Goal: Information Seeking & Learning: Check status

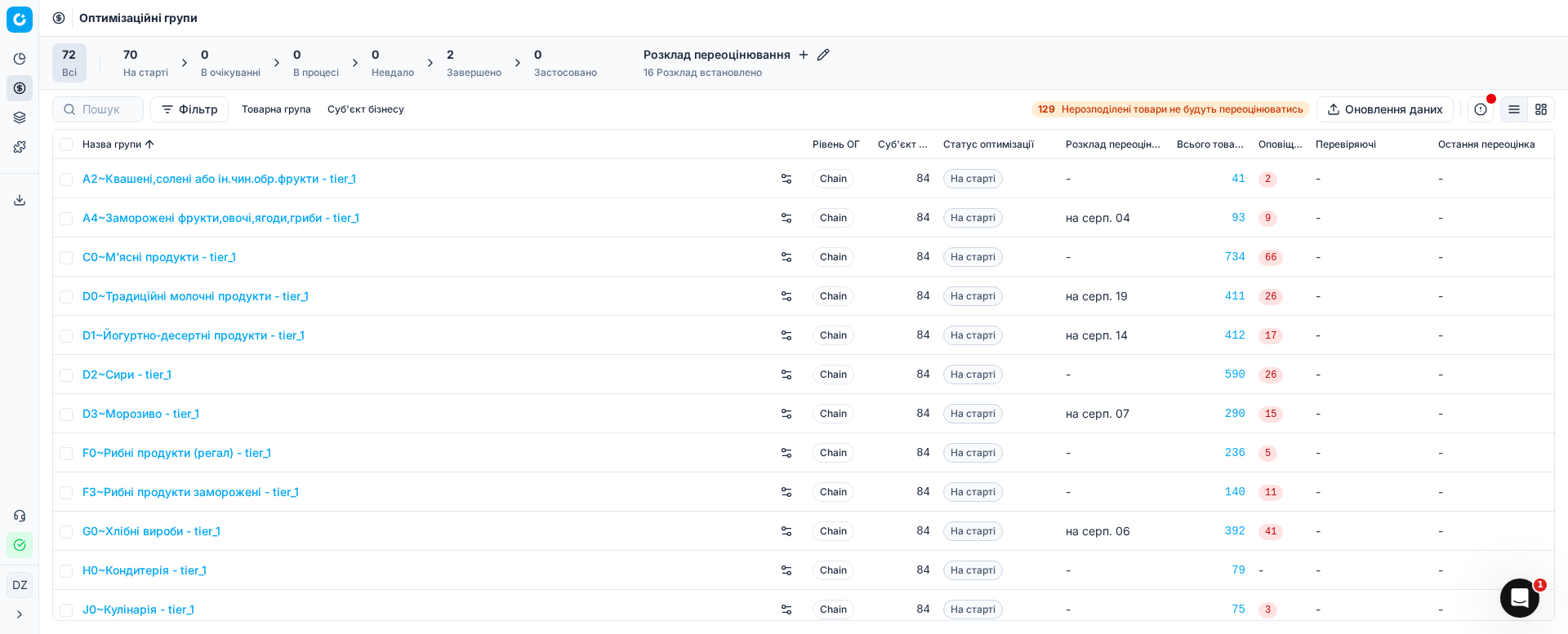
click at [82, 105] on div at bounding box center [97, 109] width 91 height 26
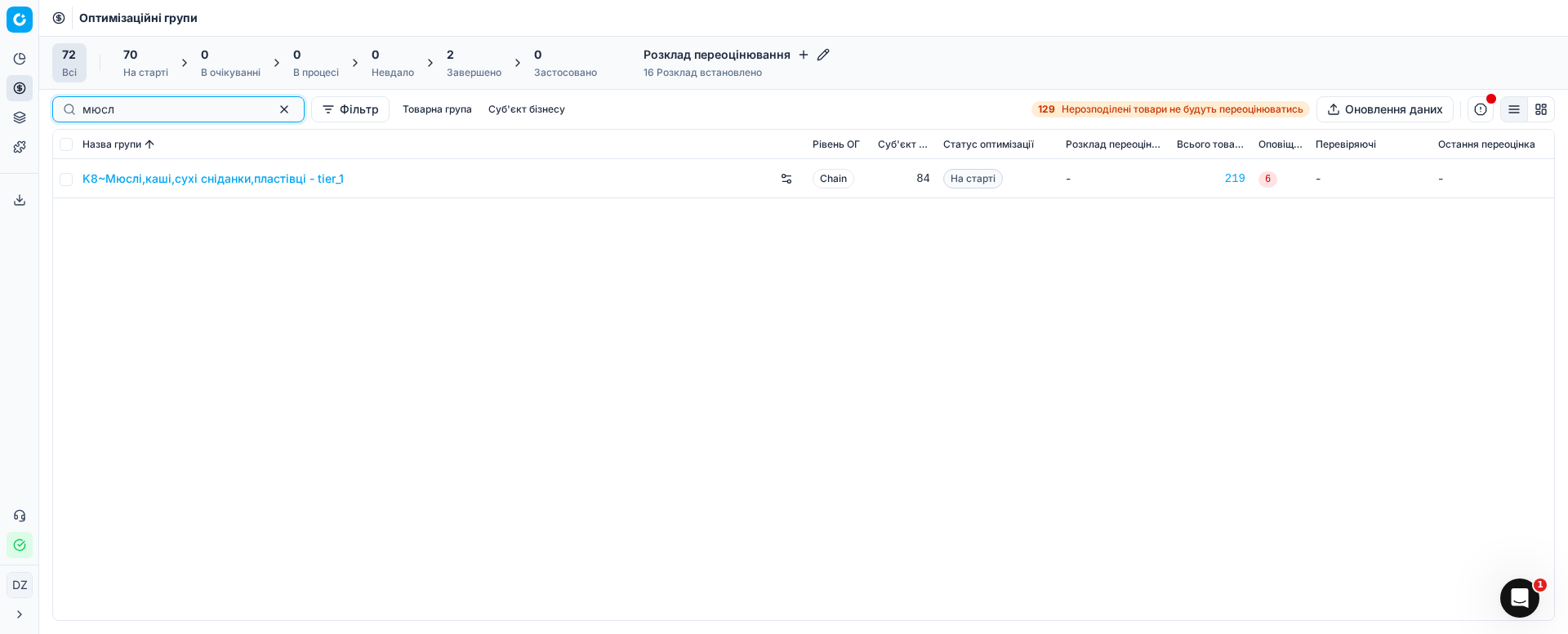
type input "мюсл"
click at [254, 173] on link "K8~Мюслі,каші,сухі сніданки,пластівці - tier_1" at bounding box center [213, 179] width 261 height 16
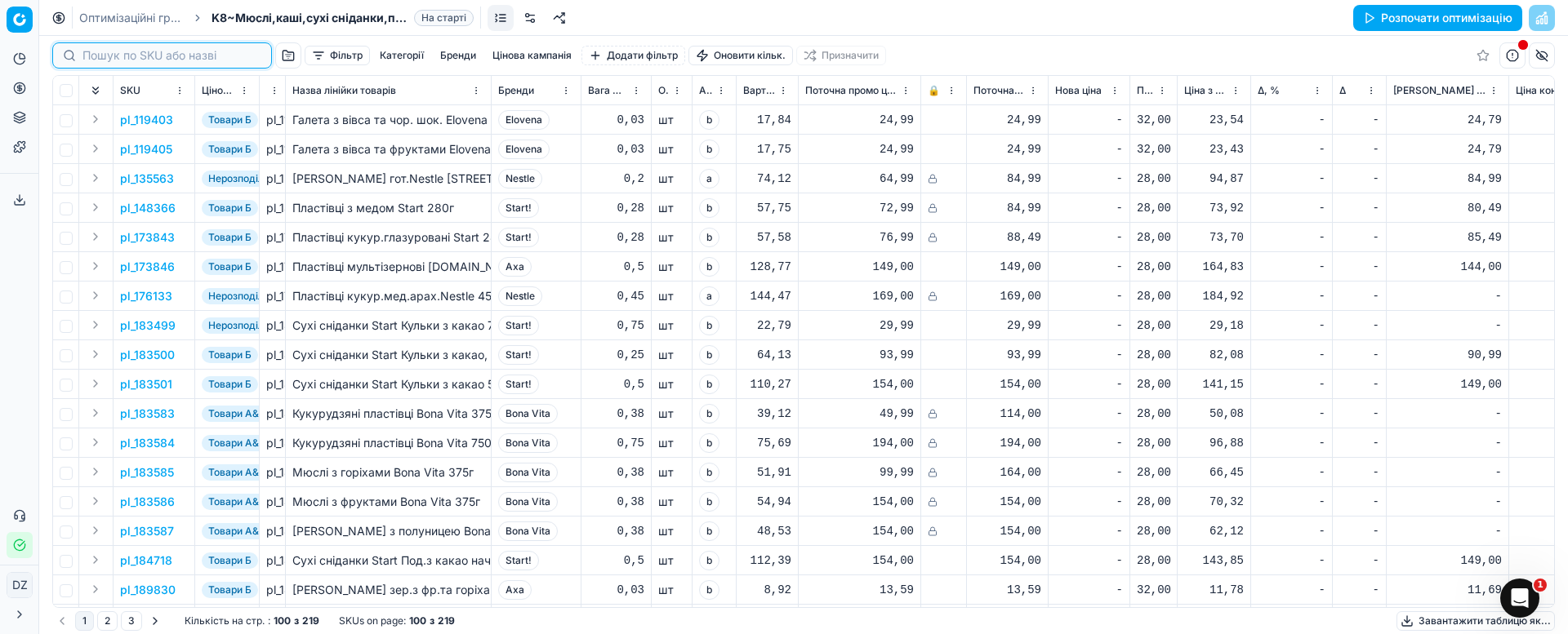
click at [105, 51] on input at bounding box center [172, 56] width 179 height 16
paste input "32537"
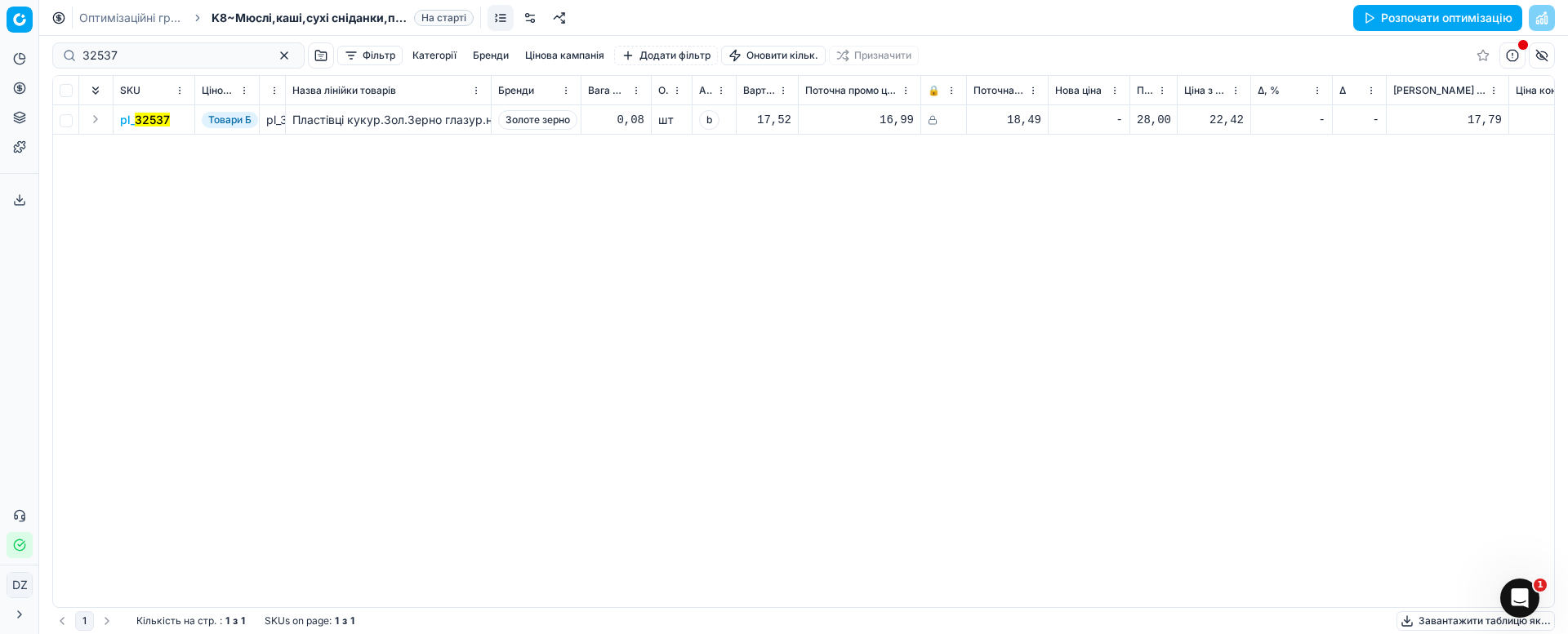
click at [146, 119] on mark "32537" at bounding box center [152, 120] width 35 height 14
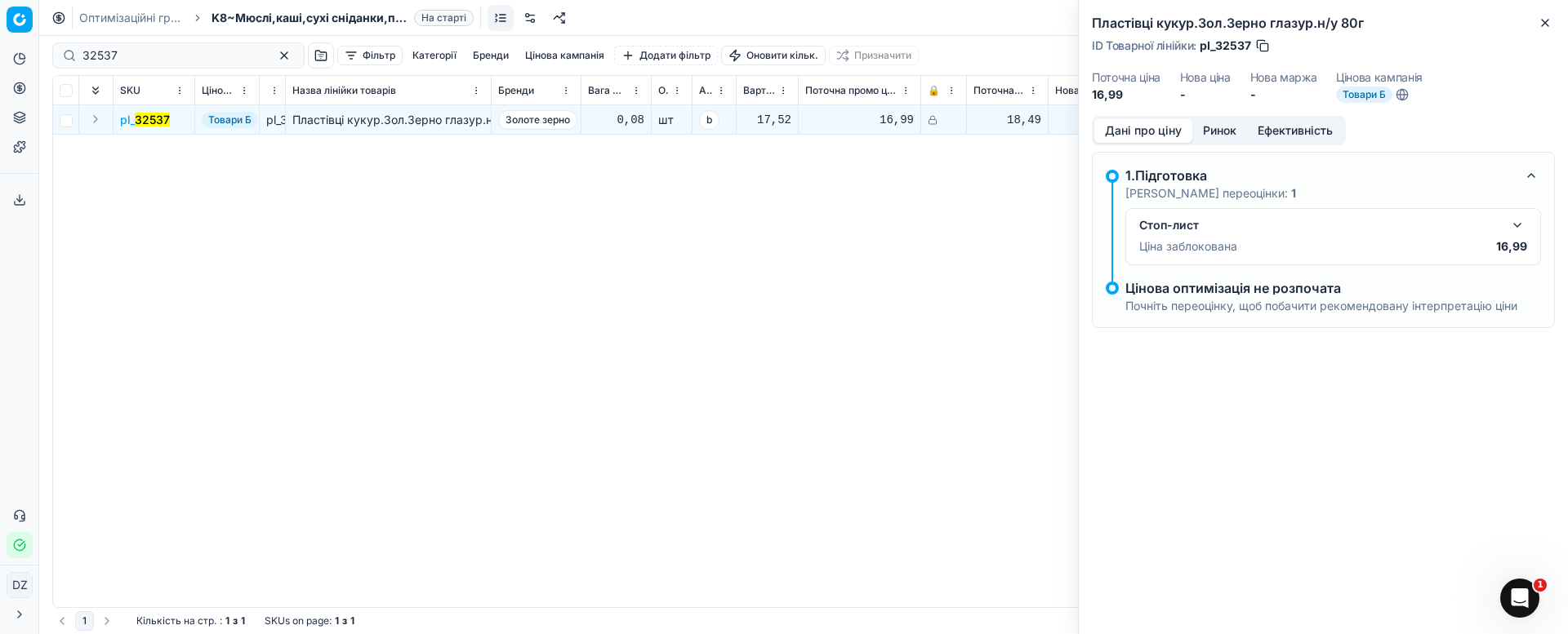
click at [1219, 129] on button "Ринок" at bounding box center [1219, 130] width 55 height 23
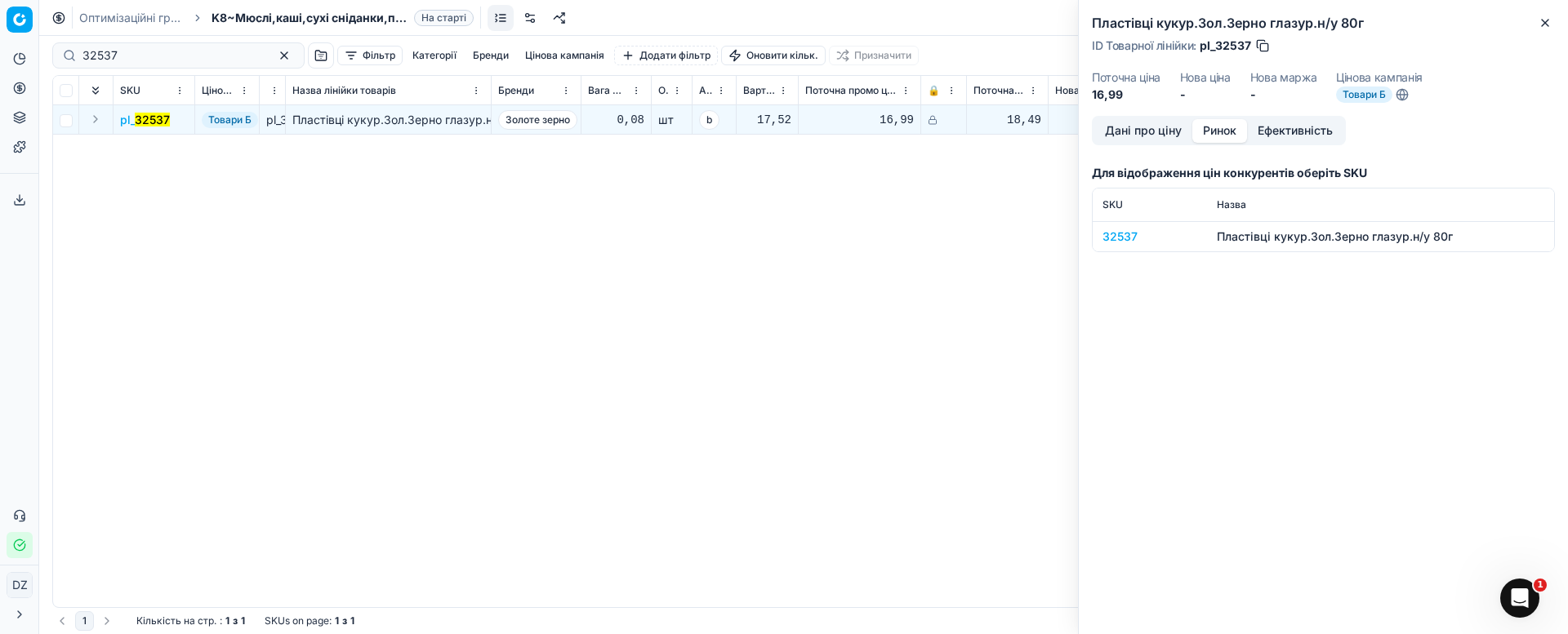
click at [1125, 233] on div "32537" at bounding box center [1150, 237] width 95 height 16
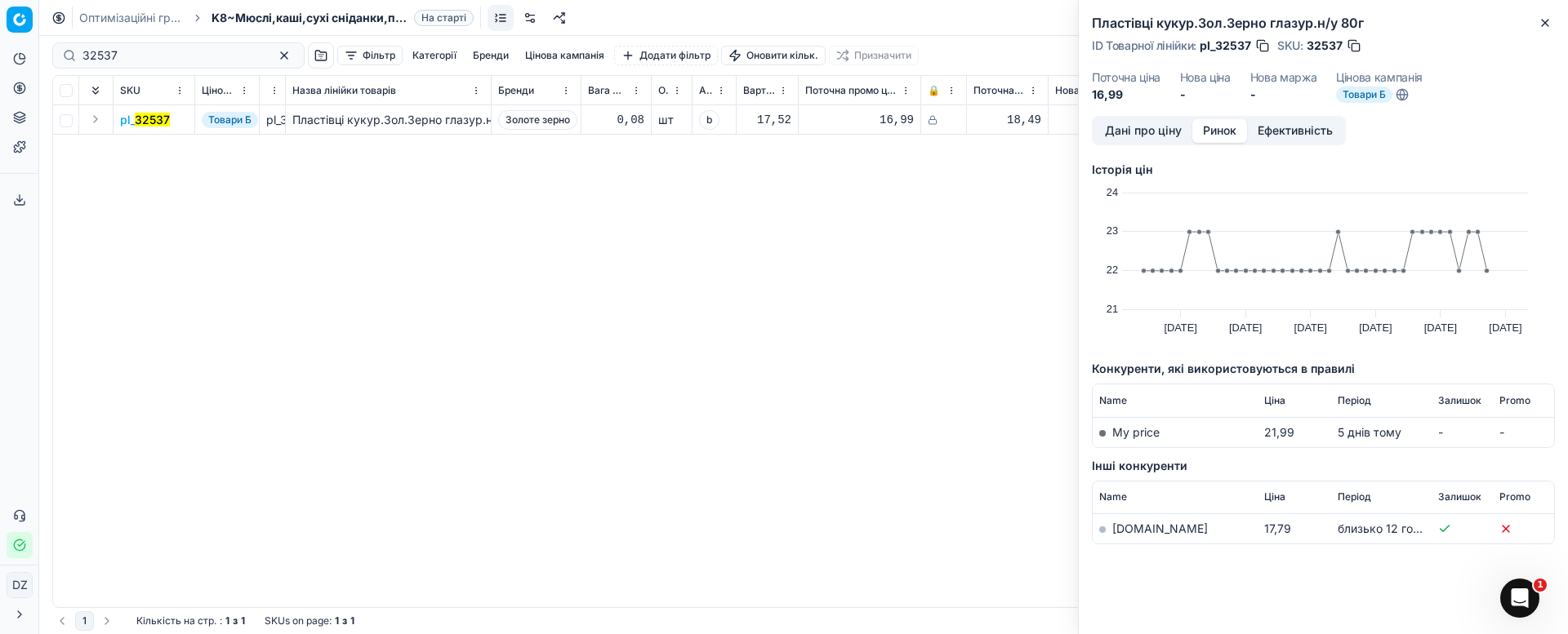
click at [1136, 530] on link "[DOMAIN_NAME]" at bounding box center [1160, 528] width 95 height 14
drag, startPoint x: 142, startPoint y: 56, endPoint x: 0, endPoint y: 57, distance: 142.0
click at [0, 49] on div "Pricing platform Аналітика Цінова оптимізація Асортимент продукції Шаблони Серв…" at bounding box center [784, 317] width 1568 height 634
paste input "940"
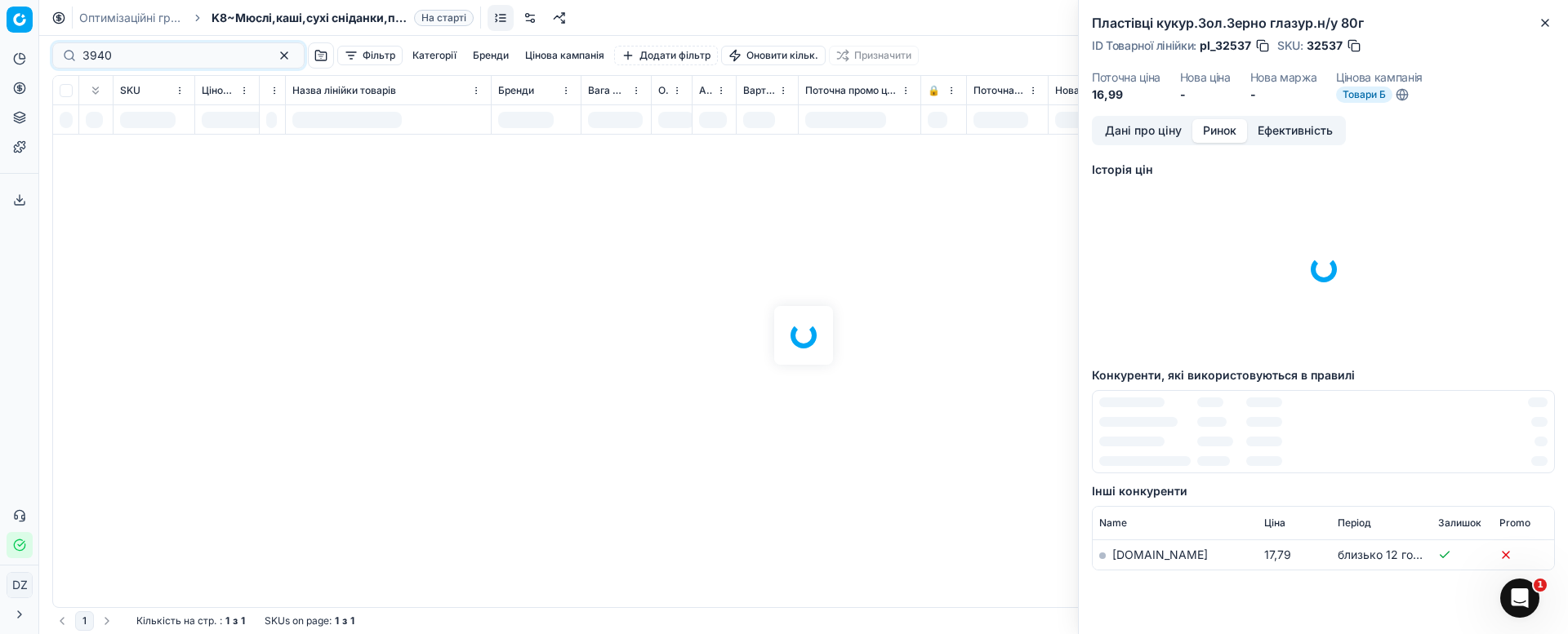
drag, startPoint x: 776, startPoint y: 398, endPoint x: 733, endPoint y: 349, distance: 65.2
click at [776, 396] on div at bounding box center [804, 335] width 1529 height 598
drag, startPoint x: 1550, startPoint y: 26, endPoint x: 1384, endPoint y: 111, distance: 186.5
click at [1549, 24] on icon "button" at bounding box center [1545, 23] width 13 height 13
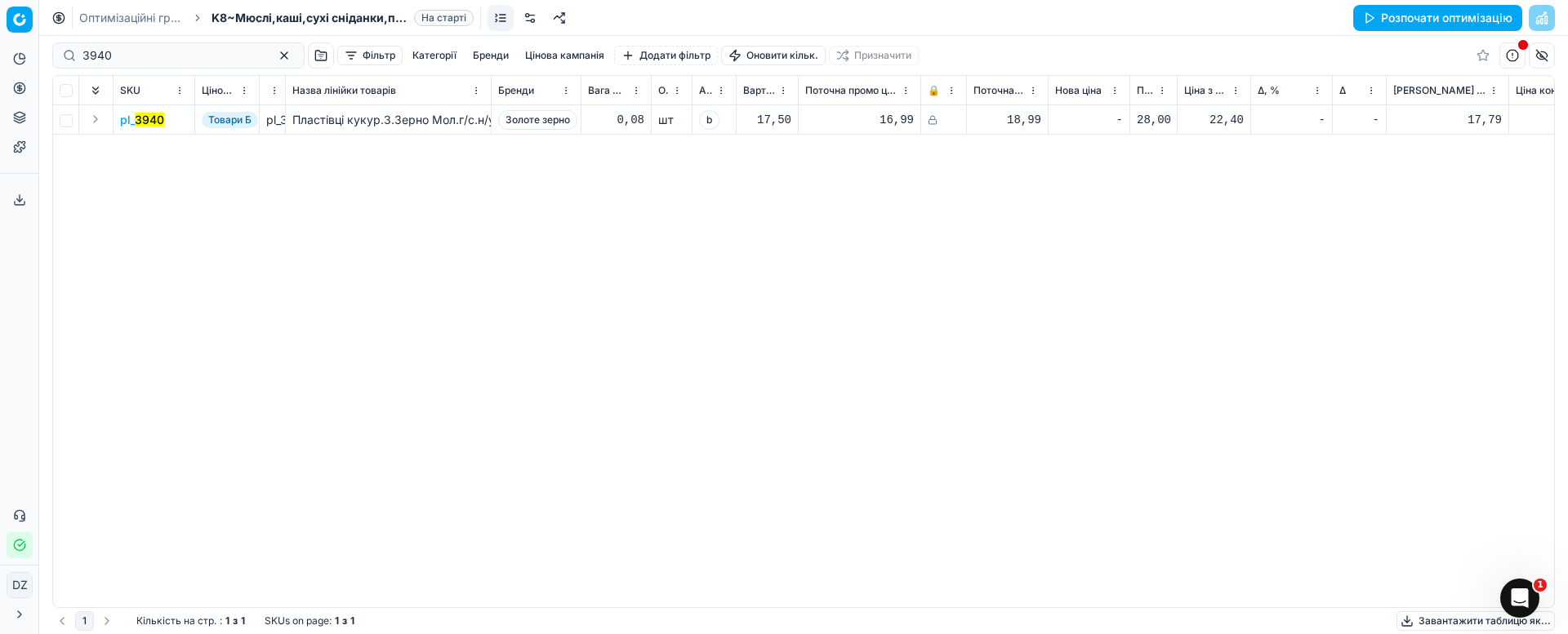
click at [135, 122] on mark "3940" at bounding box center [149, 120] width 30 height 14
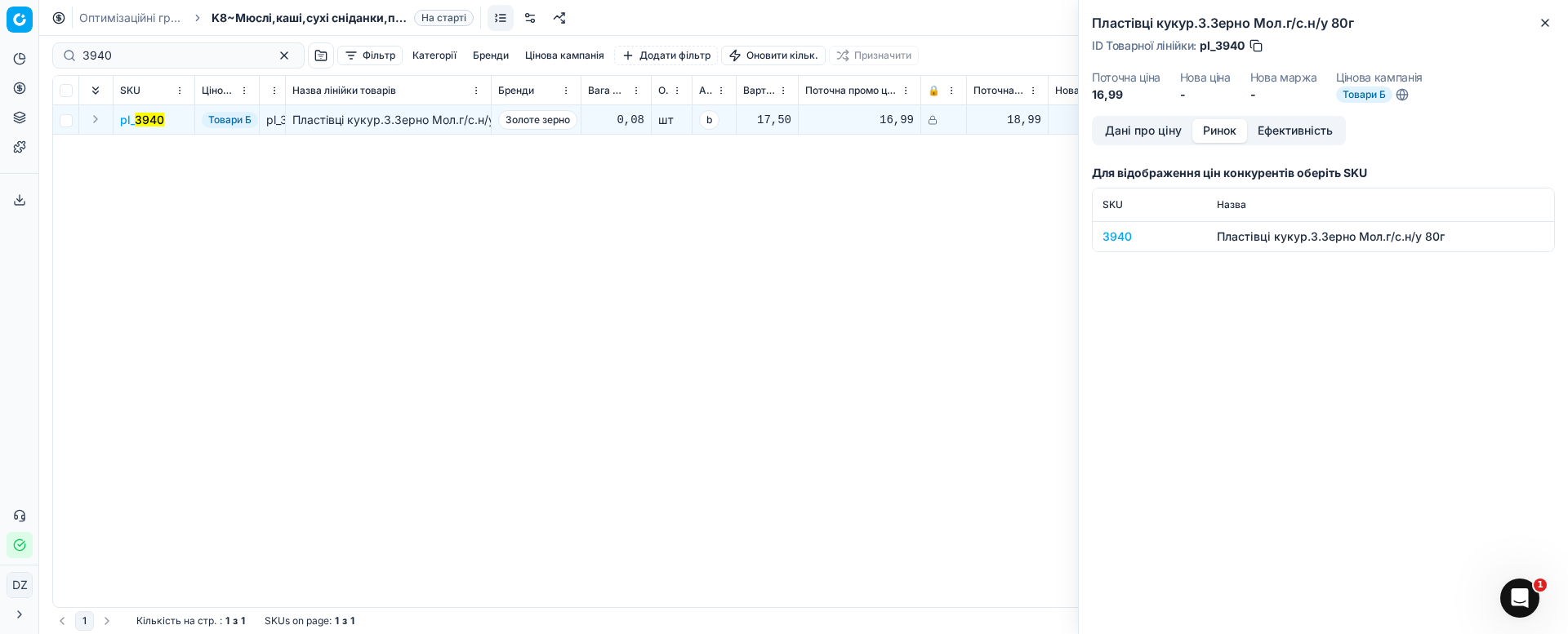
click at [1211, 133] on button "Ринок" at bounding box center [1219, 130] width 55 height 23
click at [1119, 236] on div "3940" at bounding box center [1150, 237] width 95 height 16
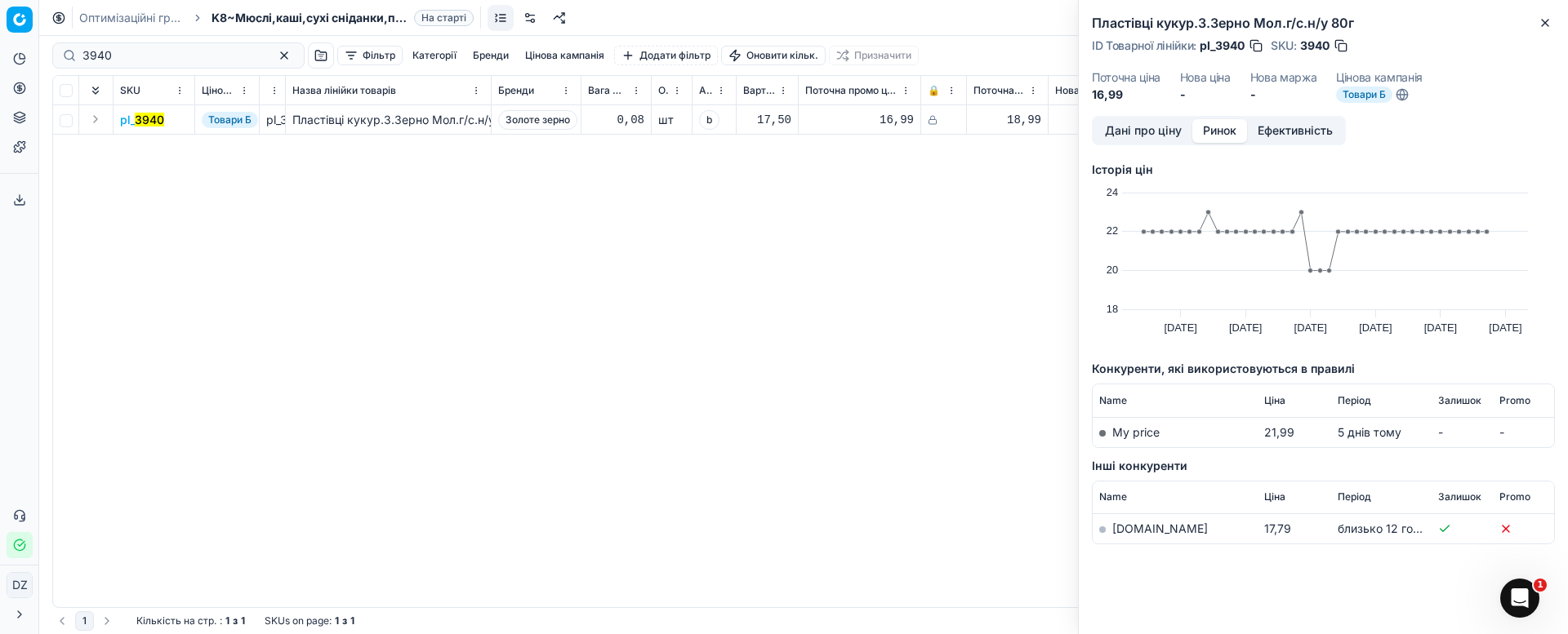
click at [1128, 528] on link "[DOMAIN_NAME]" at bounding box center [1160, 528] width 95 height 14
drag, startPoint x: 1546, startPoint y: 16, endPoint x: 1160, endPoint y: 119, distance: 399.5
click at [1546, 17] on icon "button" at bounding box center [1545, 23] width 13 height 13
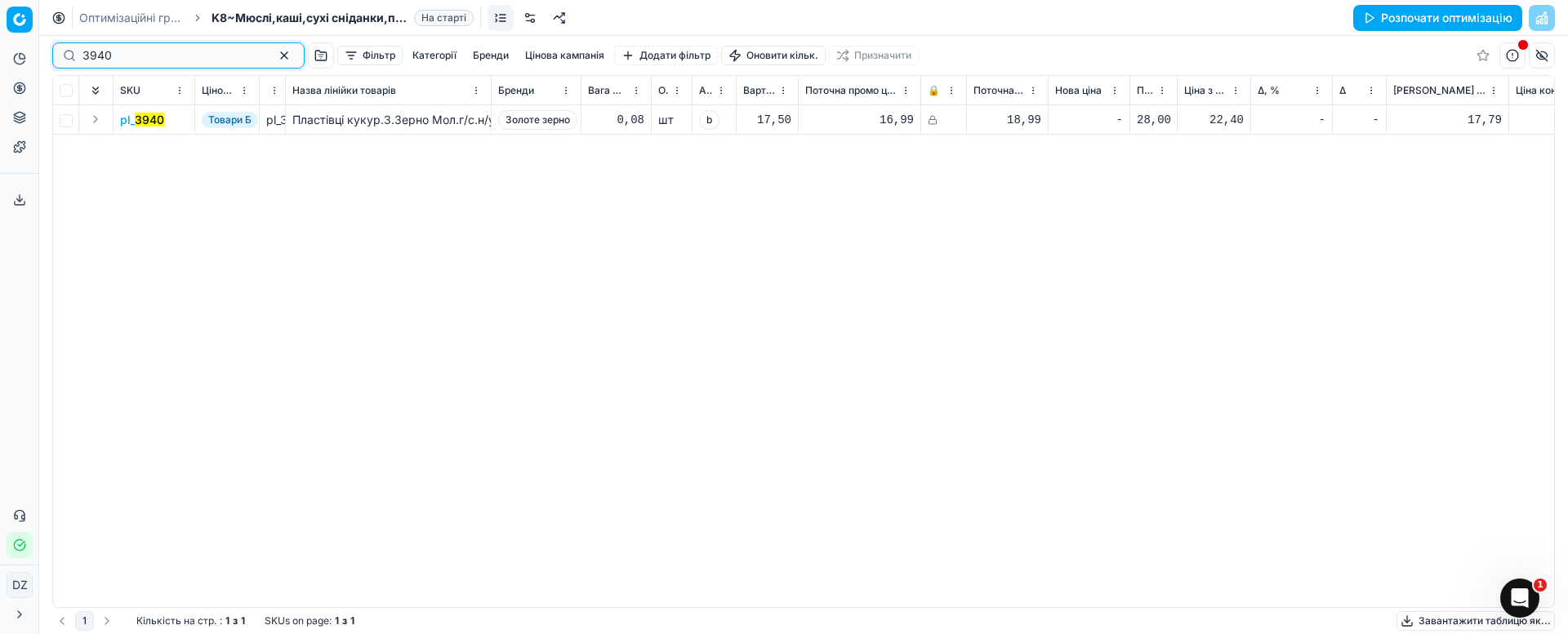
drag, startPoint x: 138, startPoint y: 51, endPoint x: 0, endPoint y: 43, distance: 138.2
click at [0, 43] on div "Pricing platform Аналітика Цінова оптимізація Асортимент продукції Шаблони Серв…" at bounding box center [784, 317] width 1568 height 634
paste input "1"
type input "3941"
click at [586, 382] on div "pl_ 3941 Товари А&B без КД pl_3941 Пластівці кукур.З.Зерно Мед.г/с.н/у 80г Золо…" at bounding box center [804, 356] width 1501 height 502
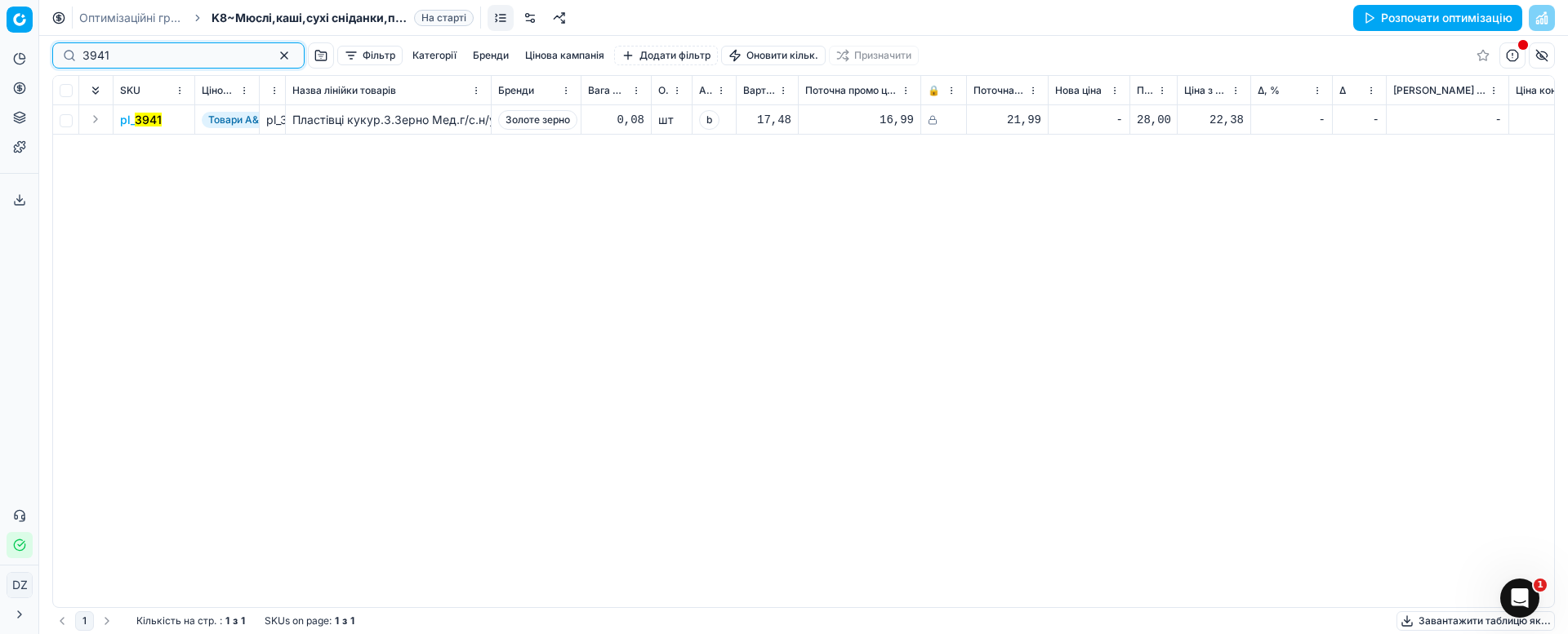
click at [274, 56] on button "button" at bounding box center [284, 56] width 20 height 20
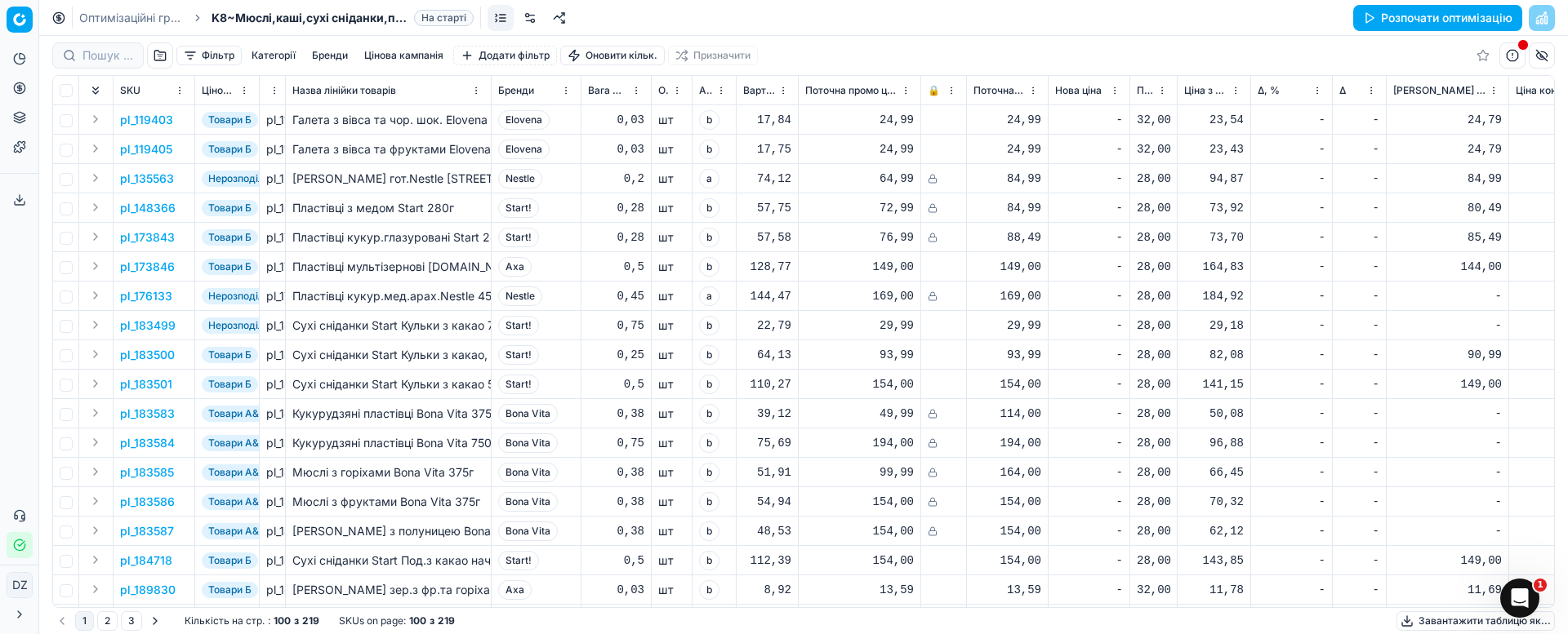
click at [19, 62] on icon at bounding box center [19, 58] width 13 height 13
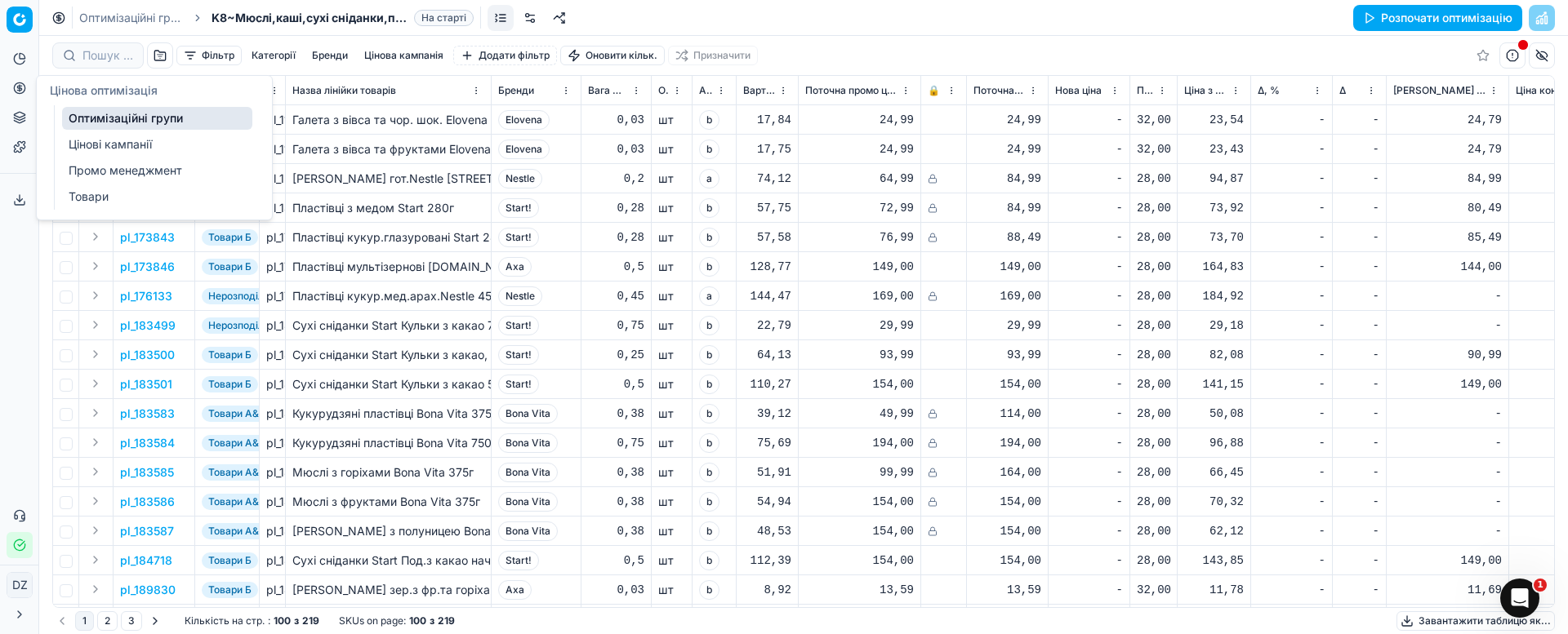
click at [13, 91] on icon at bounding box center [19, 88] width 13 height 13
click at [92, 117] on link "Оптимізаційні групи" at bounding box center [157, 118] width 190 height 23
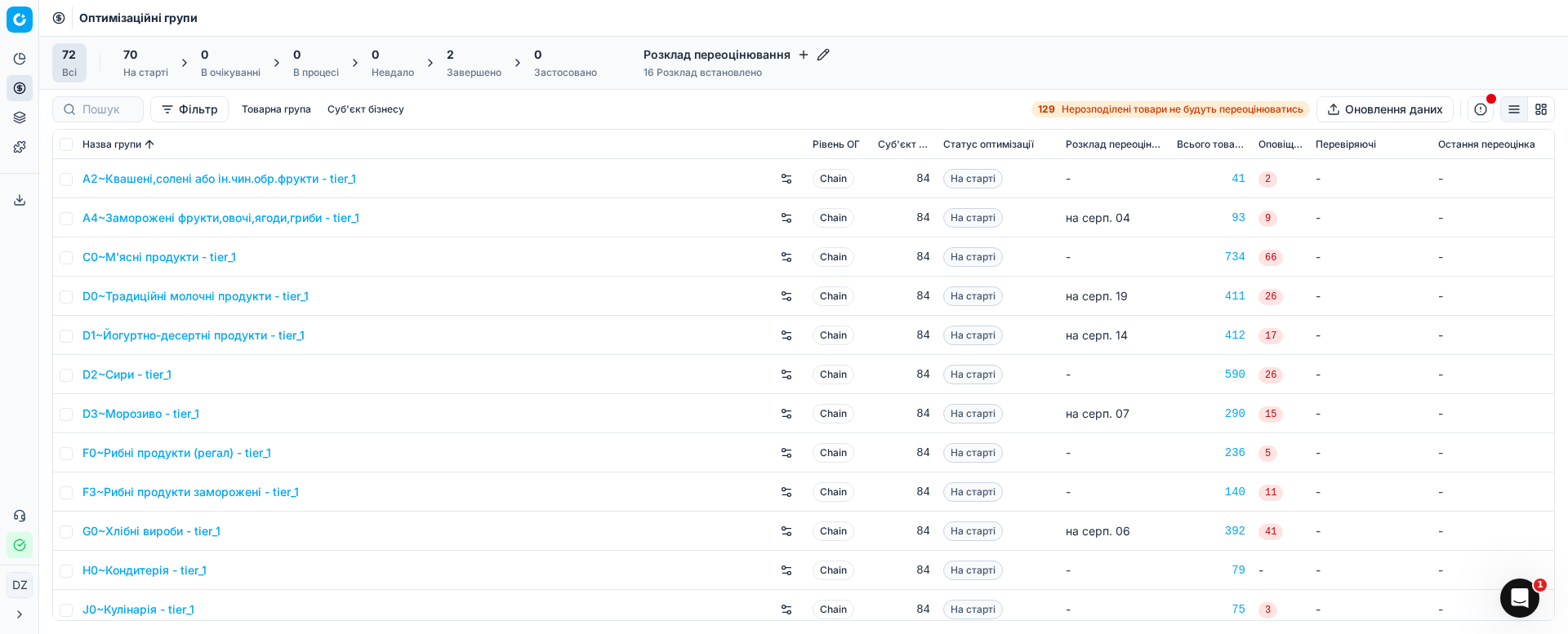
click at [461, 68] on div "Завершено" at bounding box center [474, 72] width 55 height 13
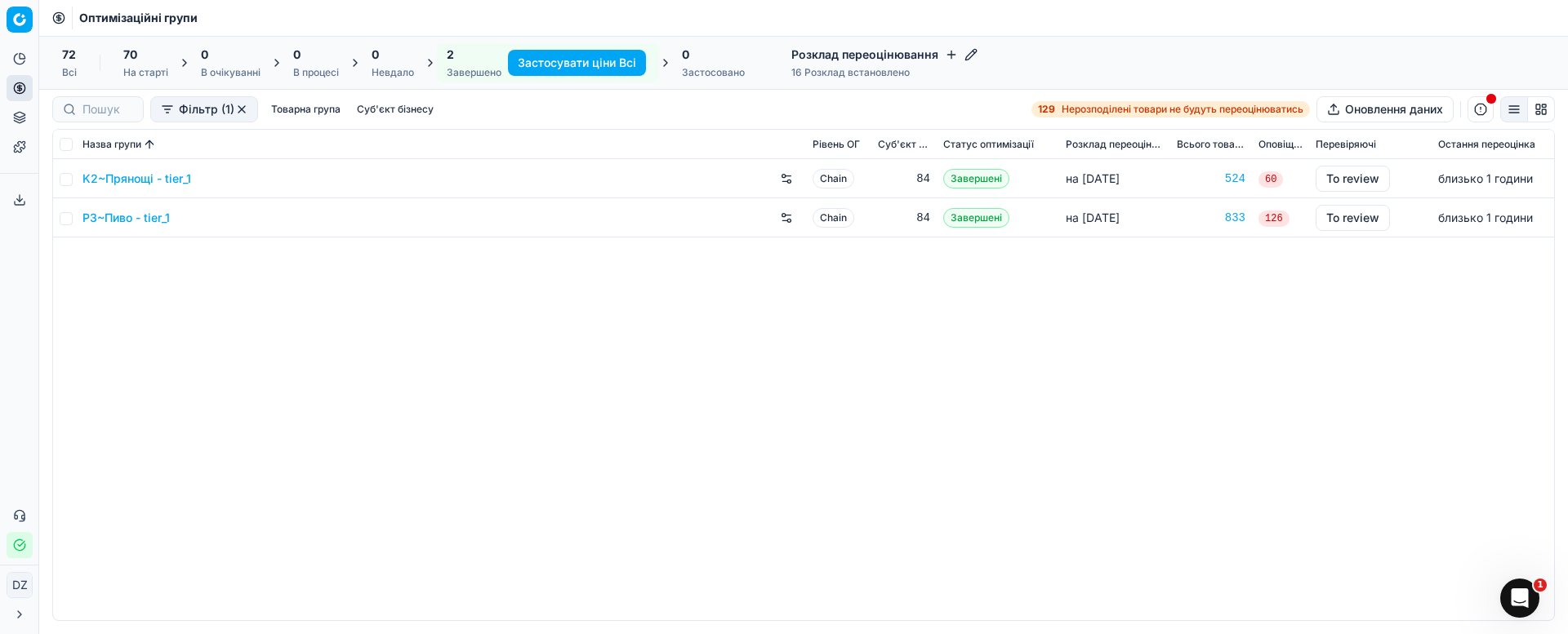
click at [164, 177] on link "K2~Прянощі - tier_1" at bounding box center [136, 179] width 108 height 16
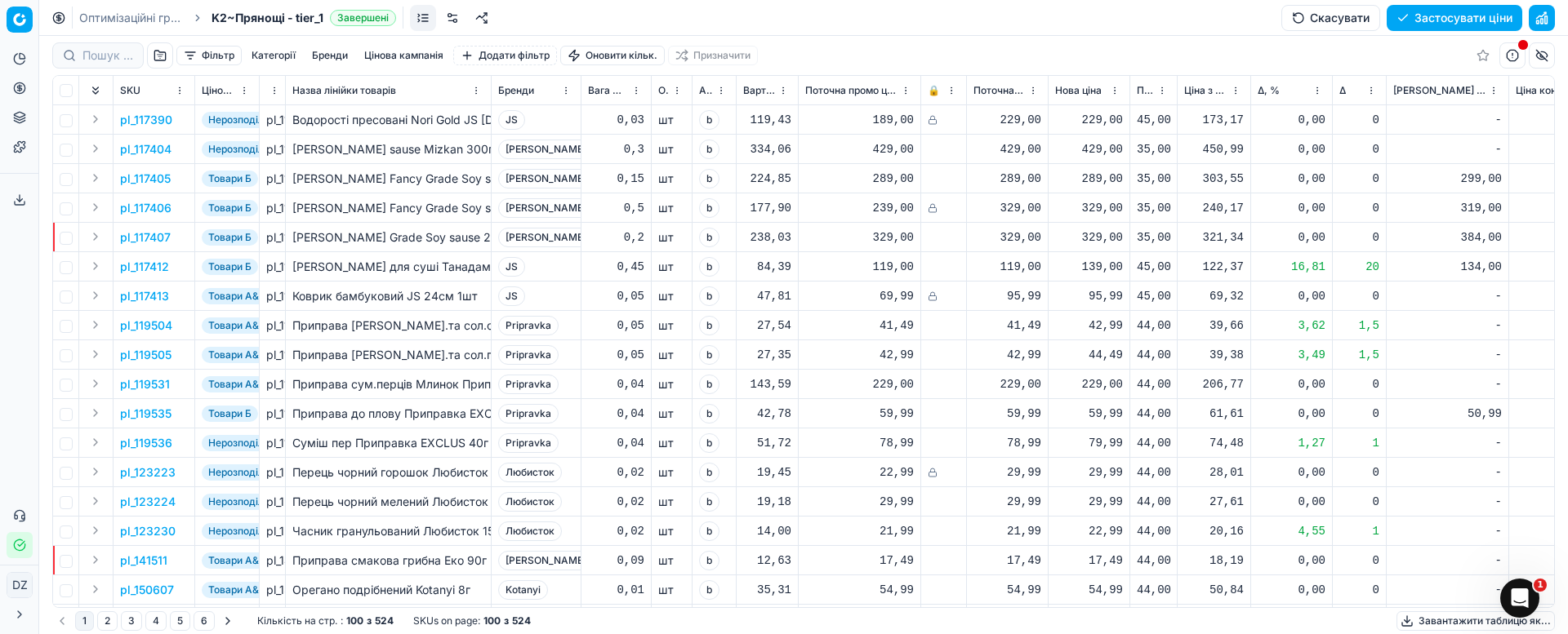
click at [403, 59] on button "Цінова кампанія" at bounding box center [403, 56] width 92 height 20
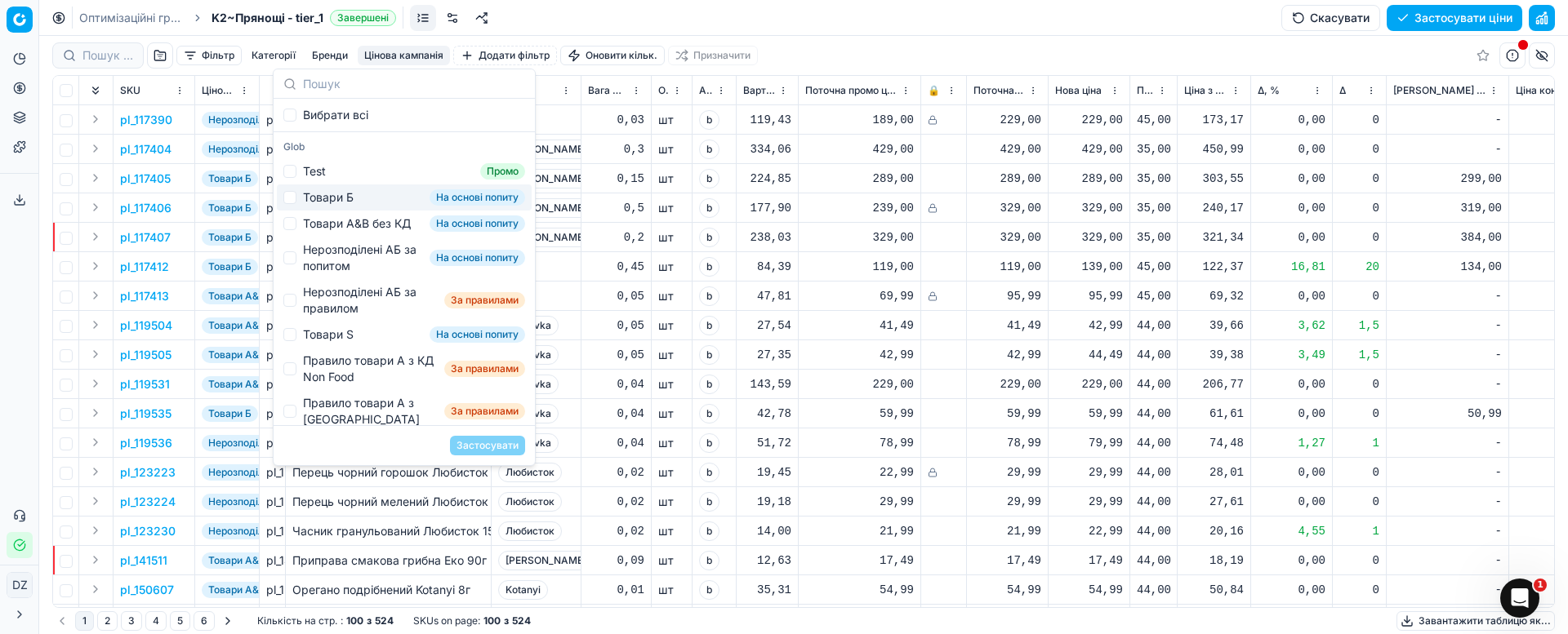
click at [344, 200] on div "Товари Б" at bounding box center [328, 197] width 50 height 16
checkbox input "true"
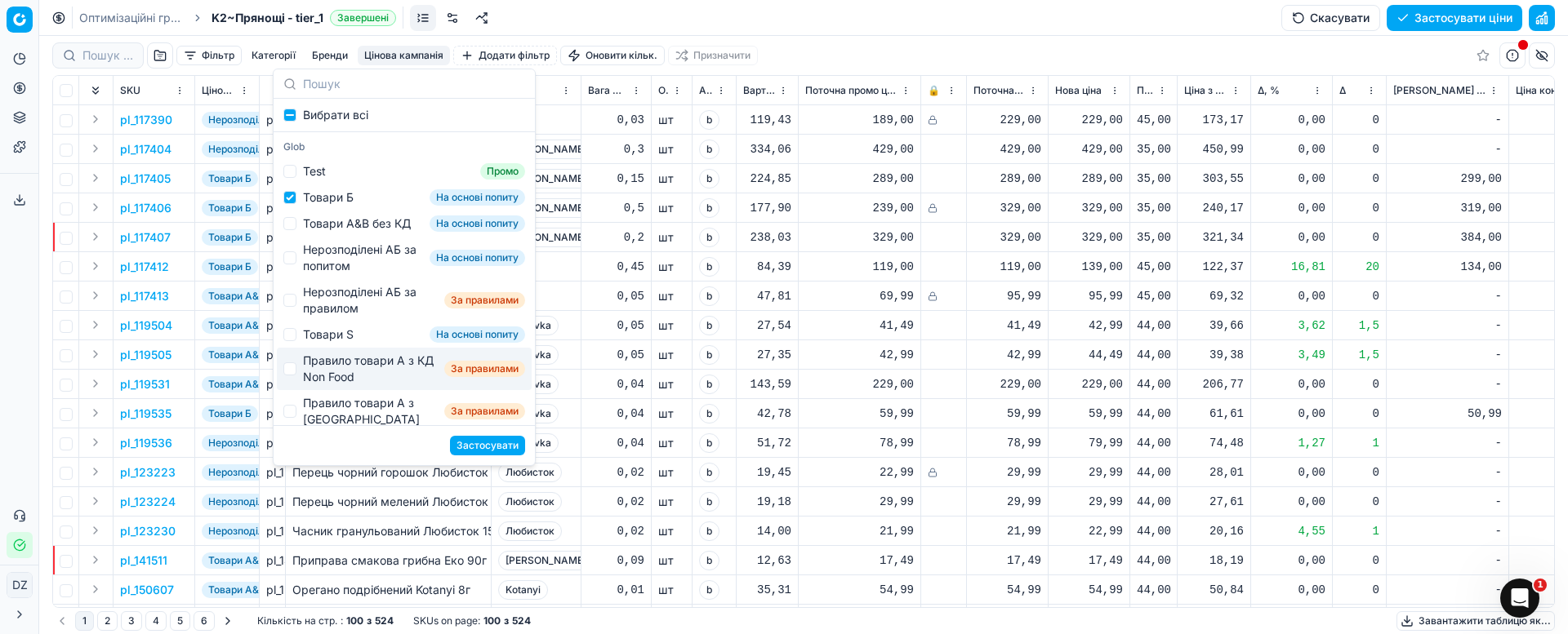
click at [491, 448] on button "Застосувати" at bounding box center [488, 446] width 75 height 20
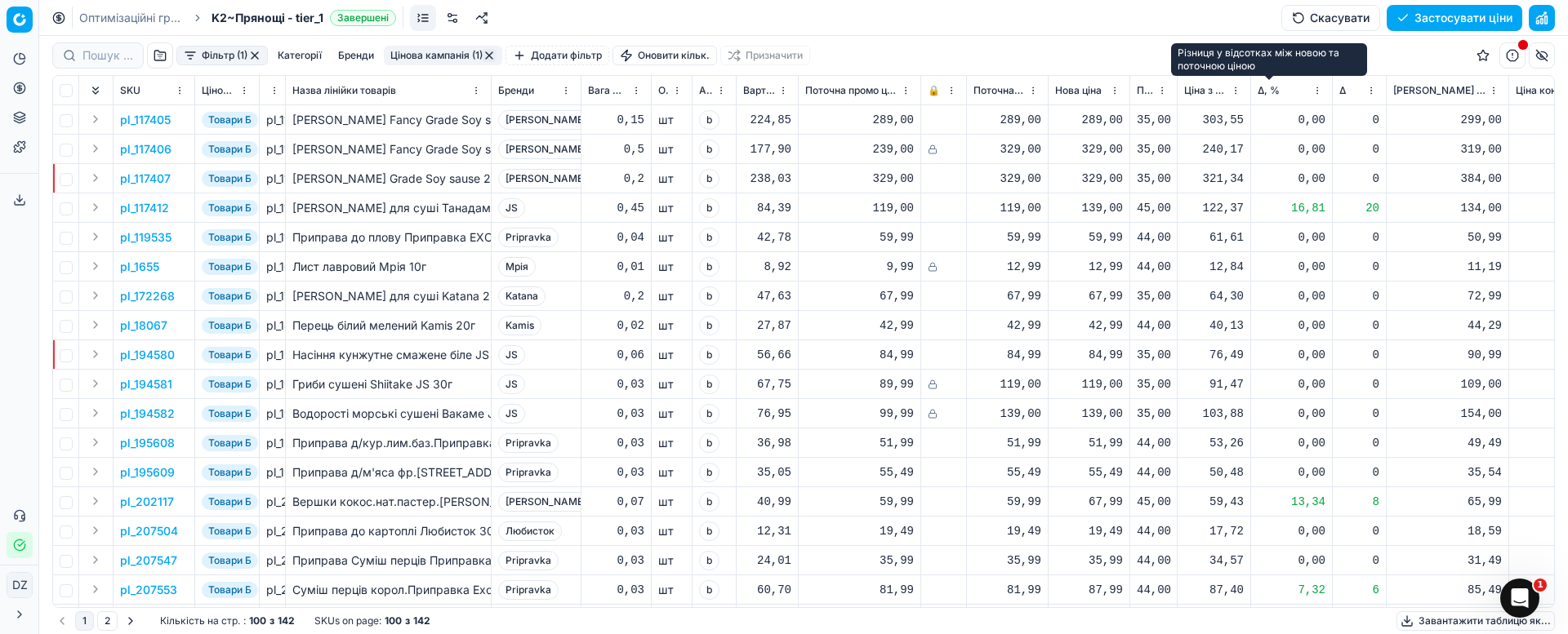
click at [1260, 88] on span "Δ, %" at bounding box center [1268, 90] width 22 height 13
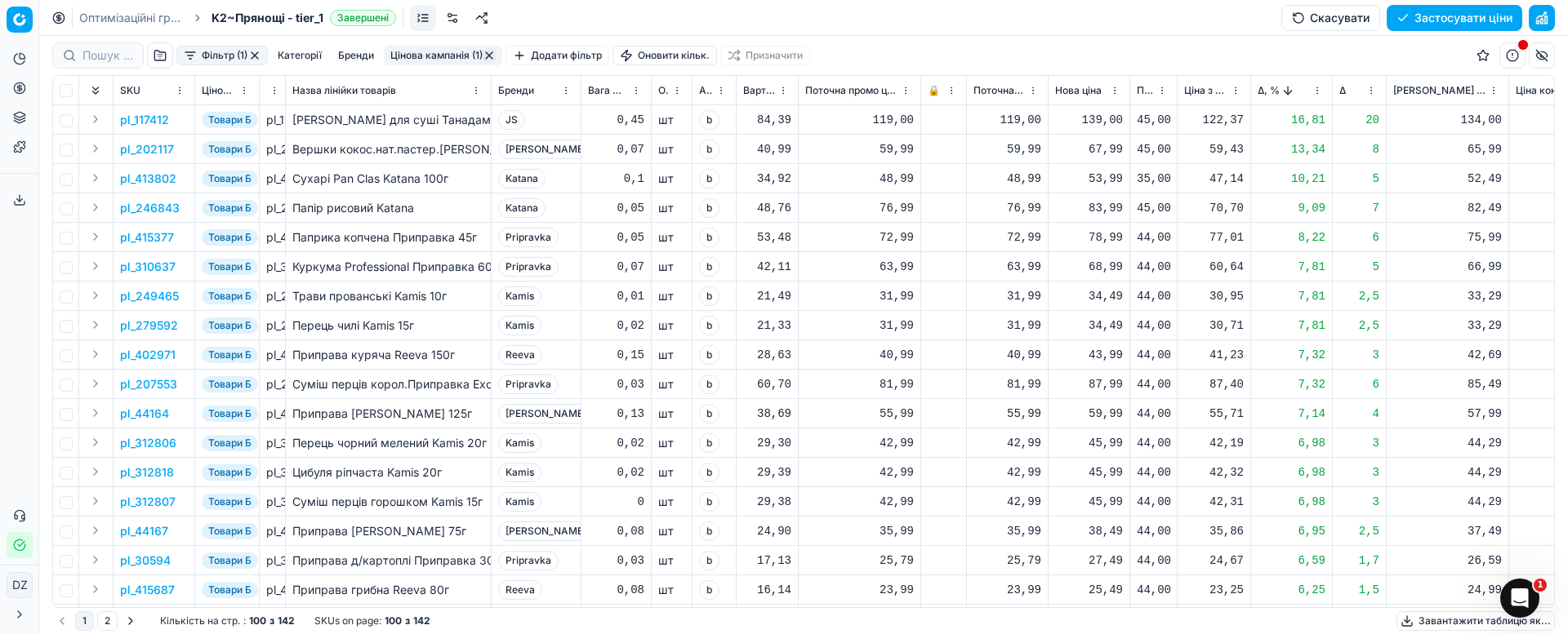
click at [146, 157] on td "pl_202117" at bounding box center [154, 149] width 82 height 29
click at [146, 152] on p "pl_202117" at bounding box center [147, 149] width 54 height 16
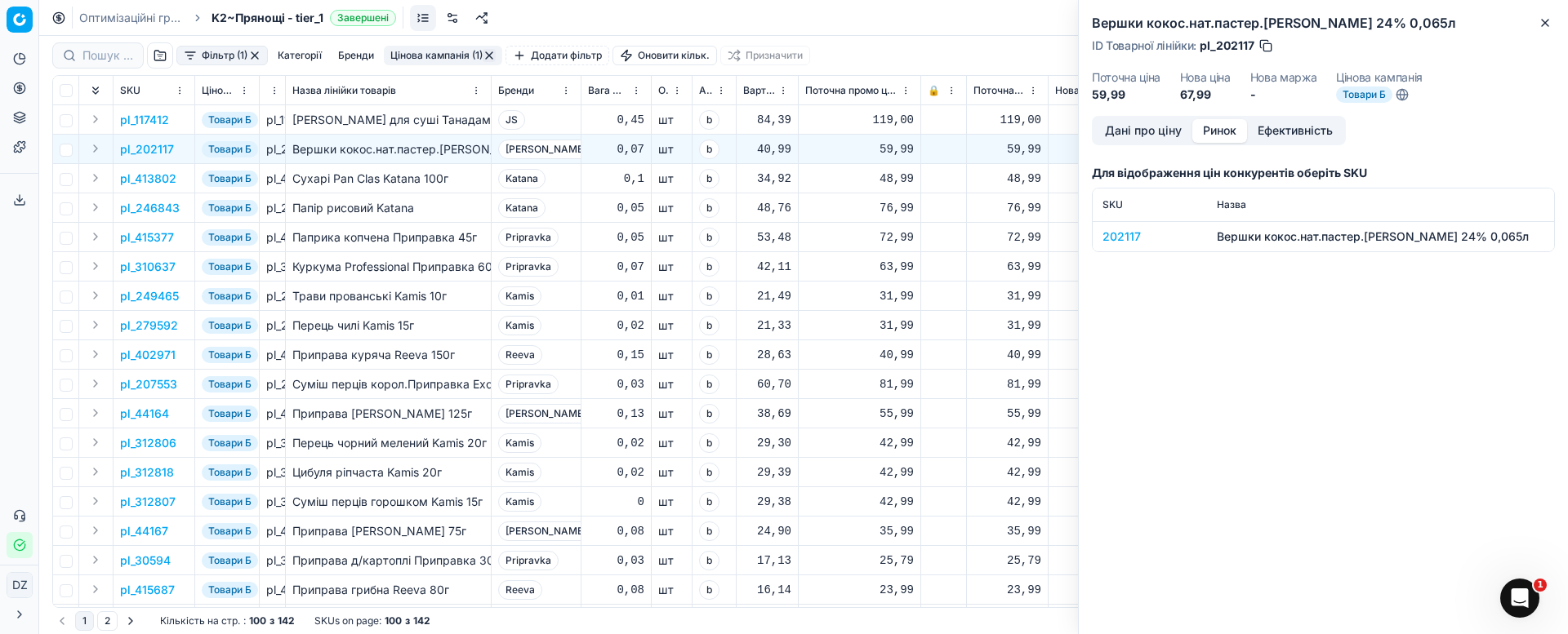
click at [1218, 127] on button "Ринок" at bounding box center [1219, 130] width 55 height 23
click at [1125, 233] on div "202117" at bounding box center [1150, 237] width 95 height 16
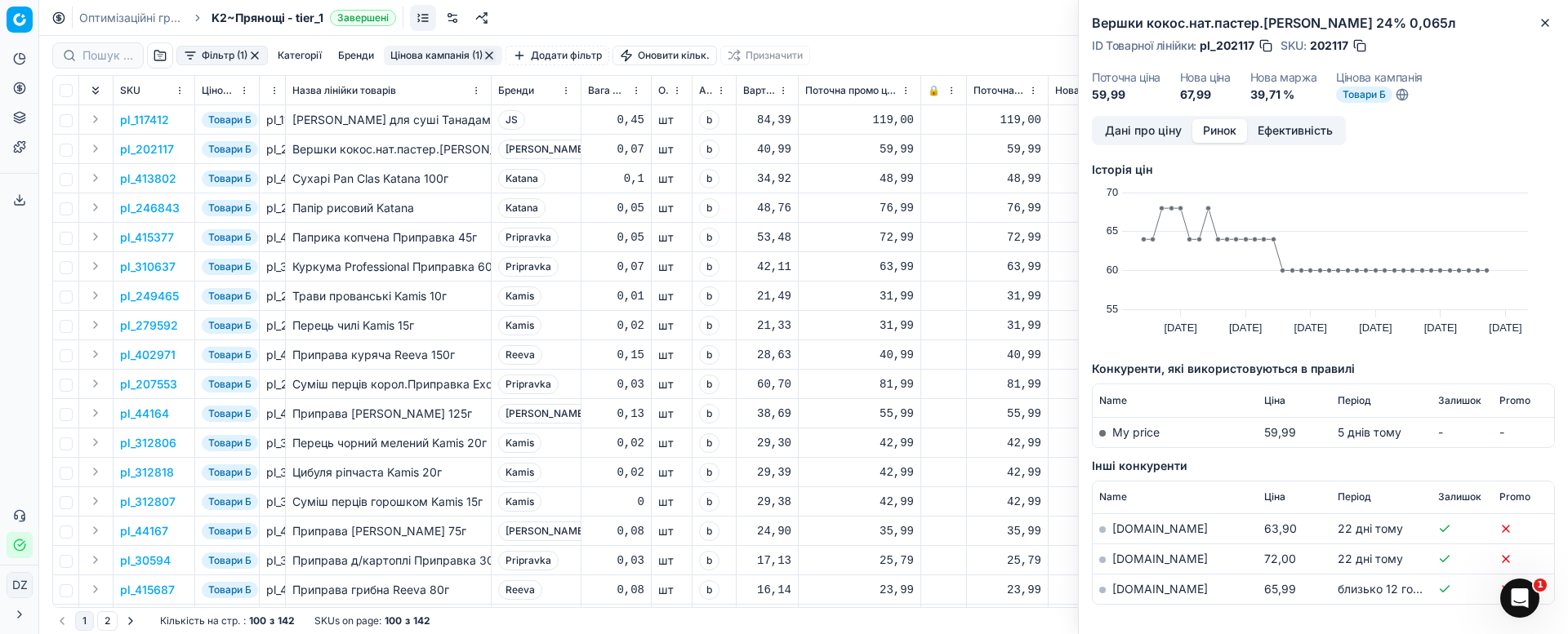
click at [1130, 590] on link "[DOMAIN_NAME]" at bounding box center [1160, 589] width 95 height 14
click at [1542, 15] on button "Close" at bounding box center [1545, 23] width 20 height 20
